Goal: Navigation & Orientation: Find specific page/section

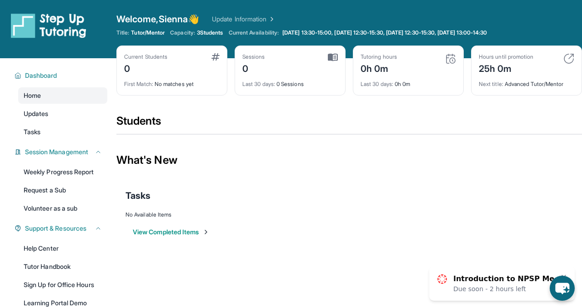
scroll to position [85, 0]
click at [169, 235] on button "View Completed Items" at bounding box center [171, 232] width 77 height 9
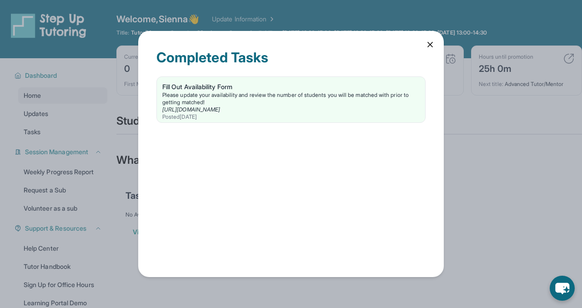
click at [423, 42] on div "Completed Tasks Fill Out Availability Form Please update your availability and …" at bounding box center [291, 154] width 306 height 247
click at [428, 45] on icon at bounding box center [430, 44] width 9 height 9
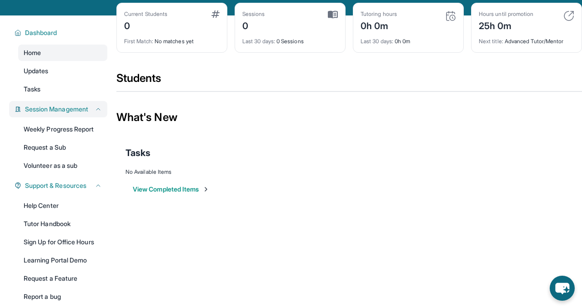
scroll to position [51, 0]
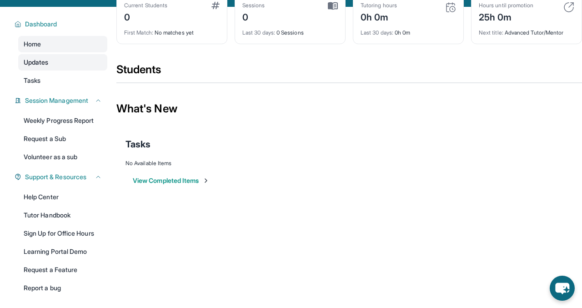
click at [69, 67] on link "Updates" at bounding box center [62, 62] width 89 height 16
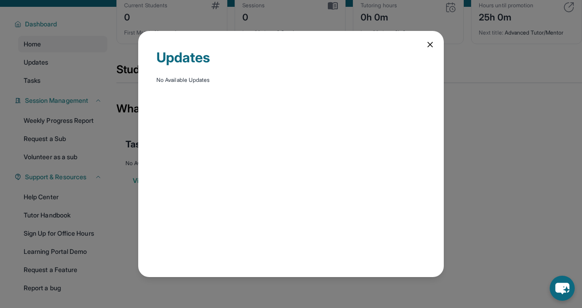
click at [428, 43] on icon at bounding box center [430, 44] width 9 height 9
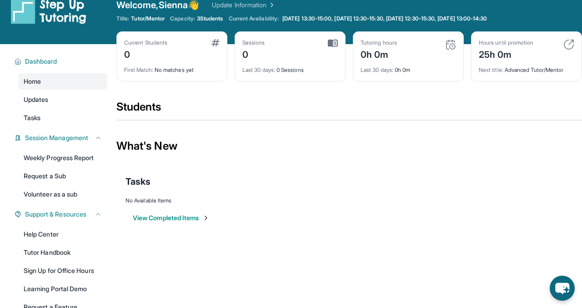
scroll to position [0, 0]
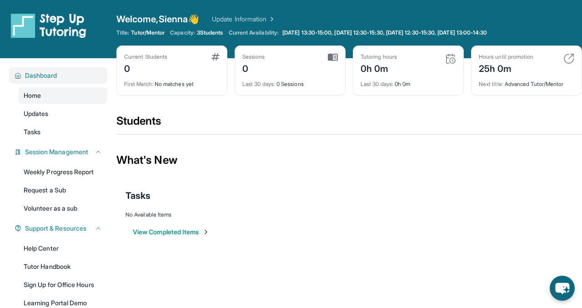
click at [45, 78] on span "Dashboard" at bounding box center [41, 75] width 32 height 9
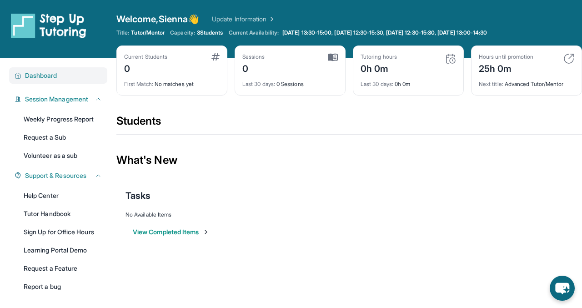
click at [45, 78] on span "Dashboard" at bounding box center [41, 75] width 32 height 9
